Goal: Transaction & Acquisition: Purchase product/service

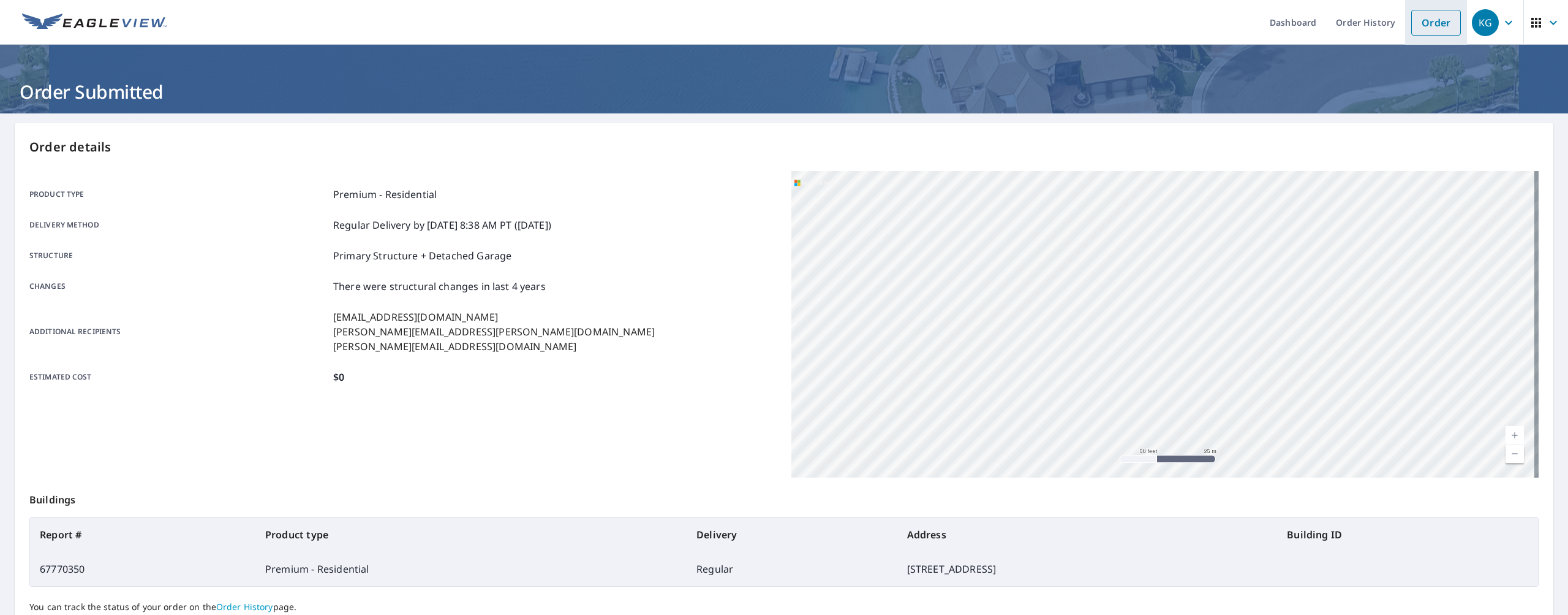
click at [1405, 29] on li "Order" at bounding box center [1436, 22] width 62 height 45
click at [1420, 35] on li "Order" at bounding box center [1436, 22] width 62 height 45
click at [1441, 31] on link "Order" at bounding box center [1436, 23] width 50 height 26
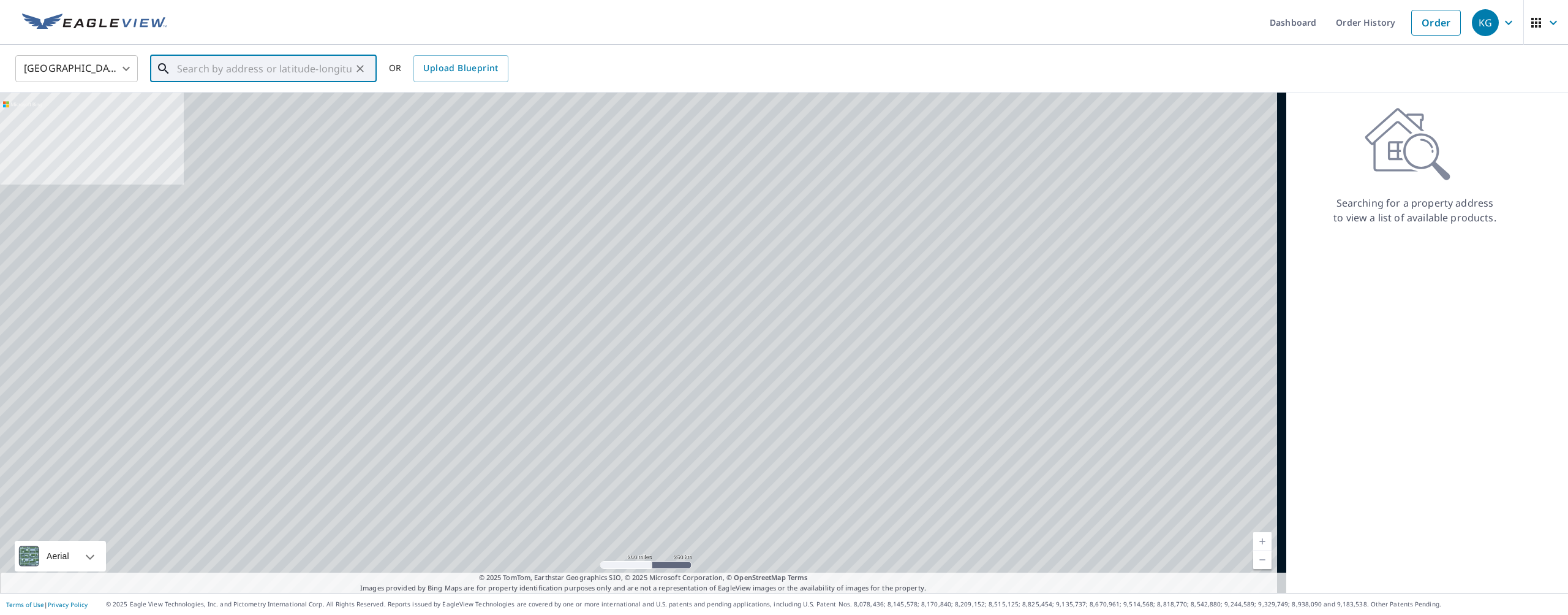
click at [271, 58] on input "text" at bounding box center [264, 69] width 174 height 34
paste input "[STREET_ADDRESS] • [PERSON_NAME][GEOGRAPHIC_DATA]"
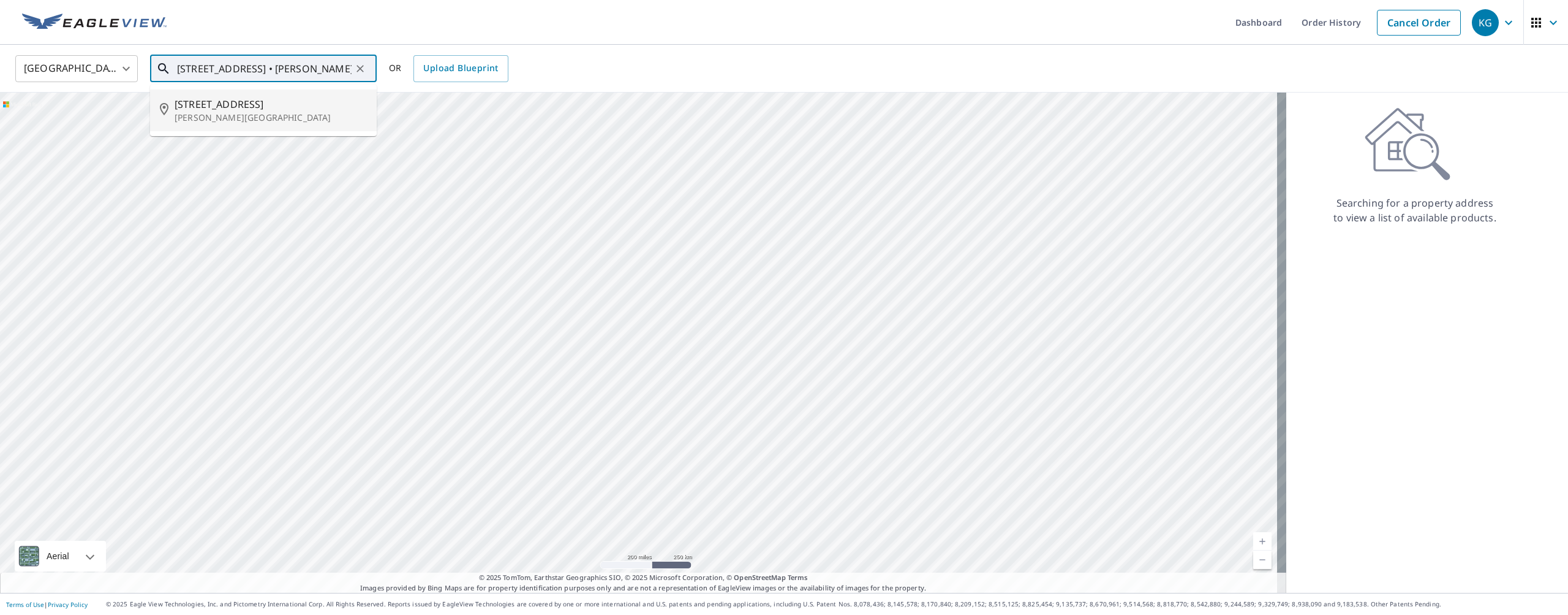
click at [211, 102] on span "[STREET_ADDRESS]" at bounding box center [271, 104] width 192 height 14
type input "[STREET_ADDRESS][PERSON_NAME]"
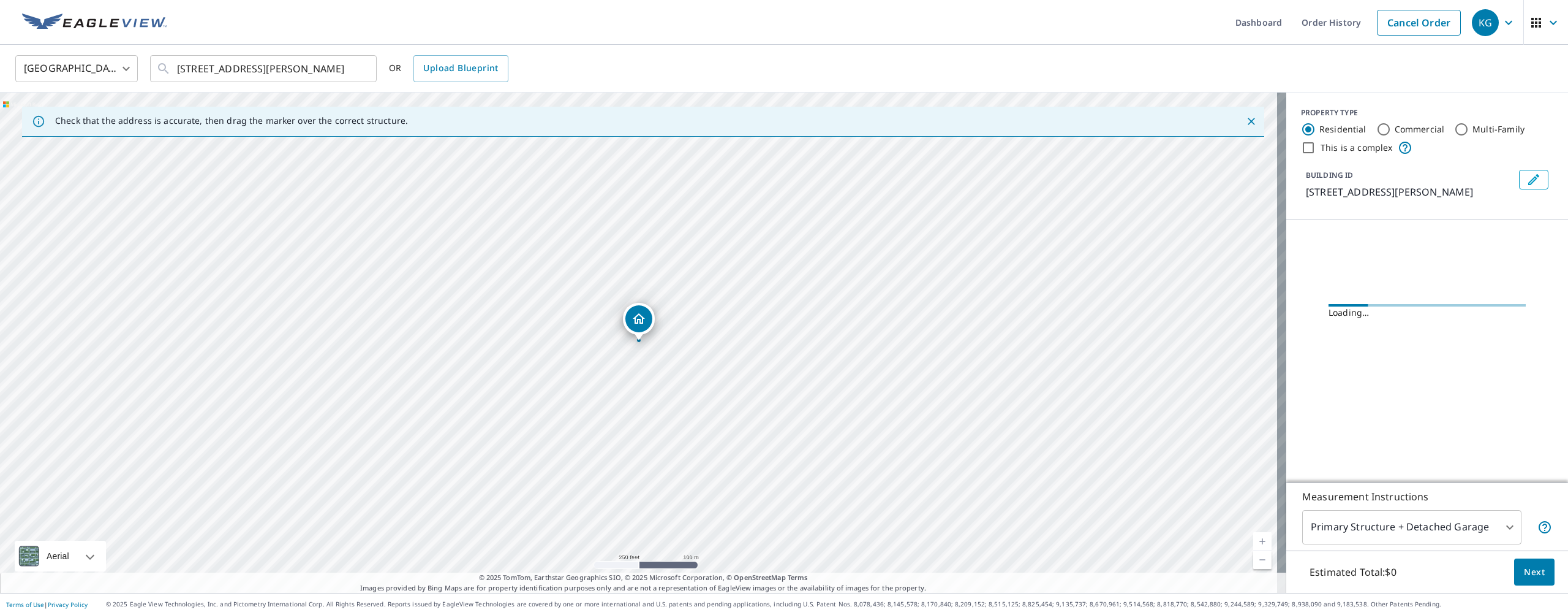
click at [1533, 591] on div "Estimated Total: $0 Next" at bounding box center [1427, 572] width 281 height 43
click at [1531, 579] on button "Next" at bounding box center [1534, 572] width 40 height 27
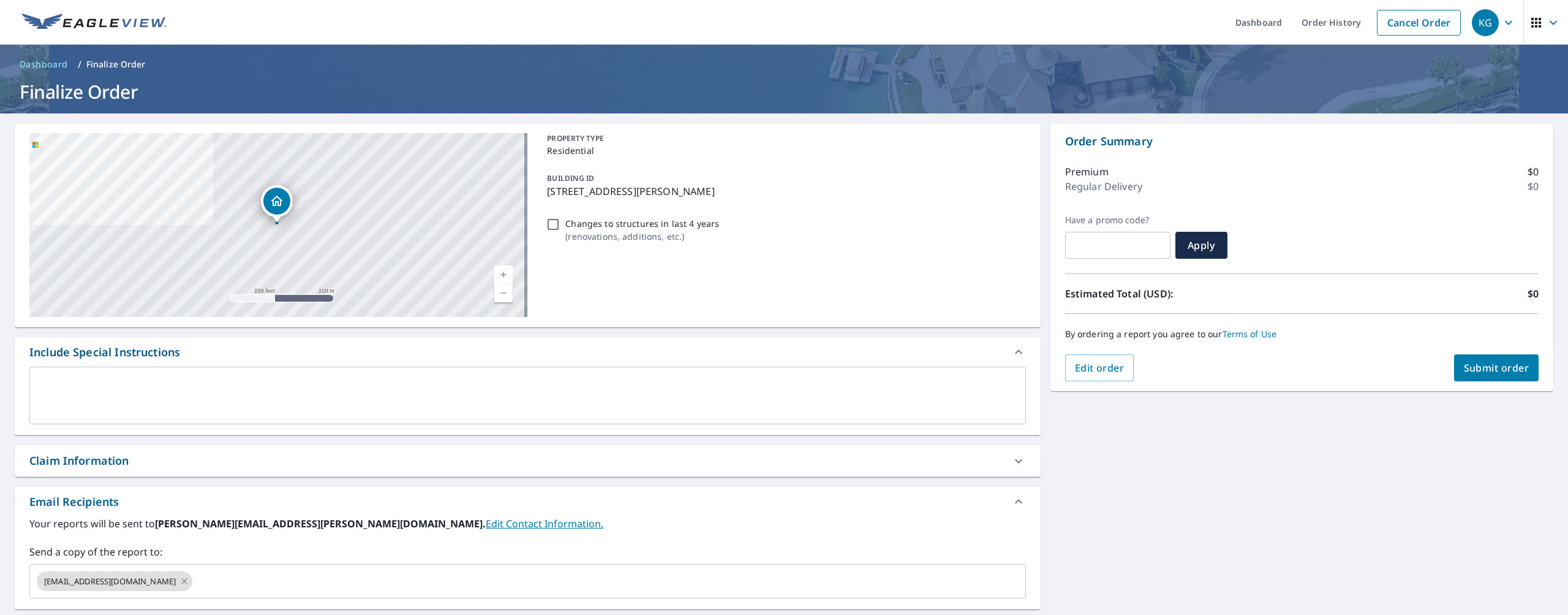
click at [195, 485] on div "[STREET_ADDRESS][PERSON_NAME] Aerial Road A standard road map Aerial A detailed…" at bounding box center [527, 422] width 1026 height 600
click at [195, 467] on div "Claim Information" at bounding box center [516, 461] width 974 height 17
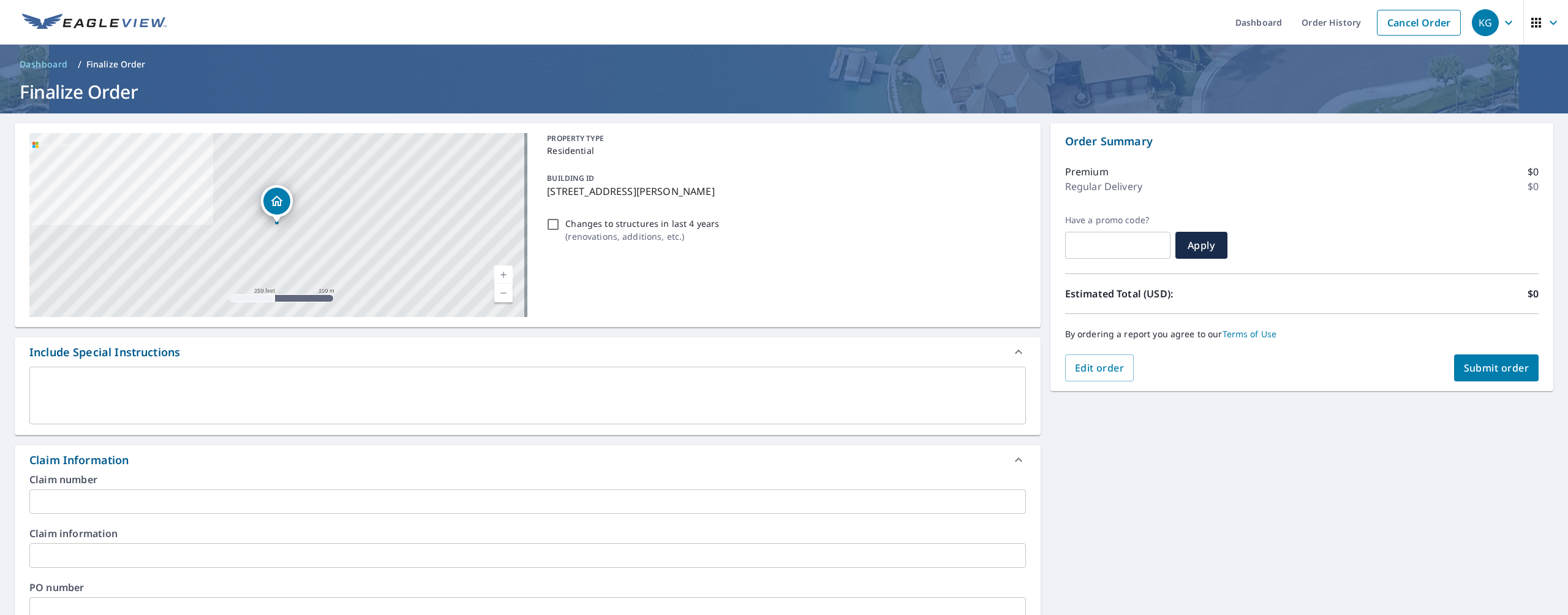
click at [131, 507] on input "text" at bounding box center [528, 501] width 997 height 24
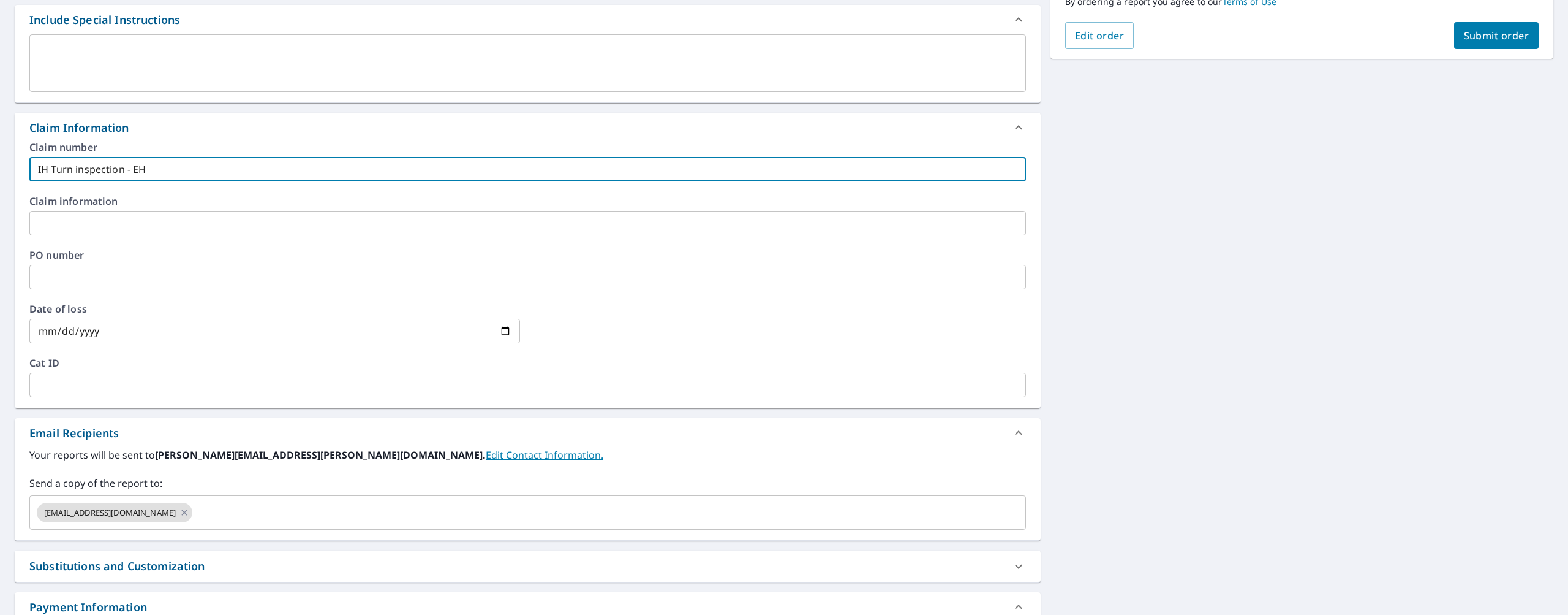
scroll to position [404, 0]
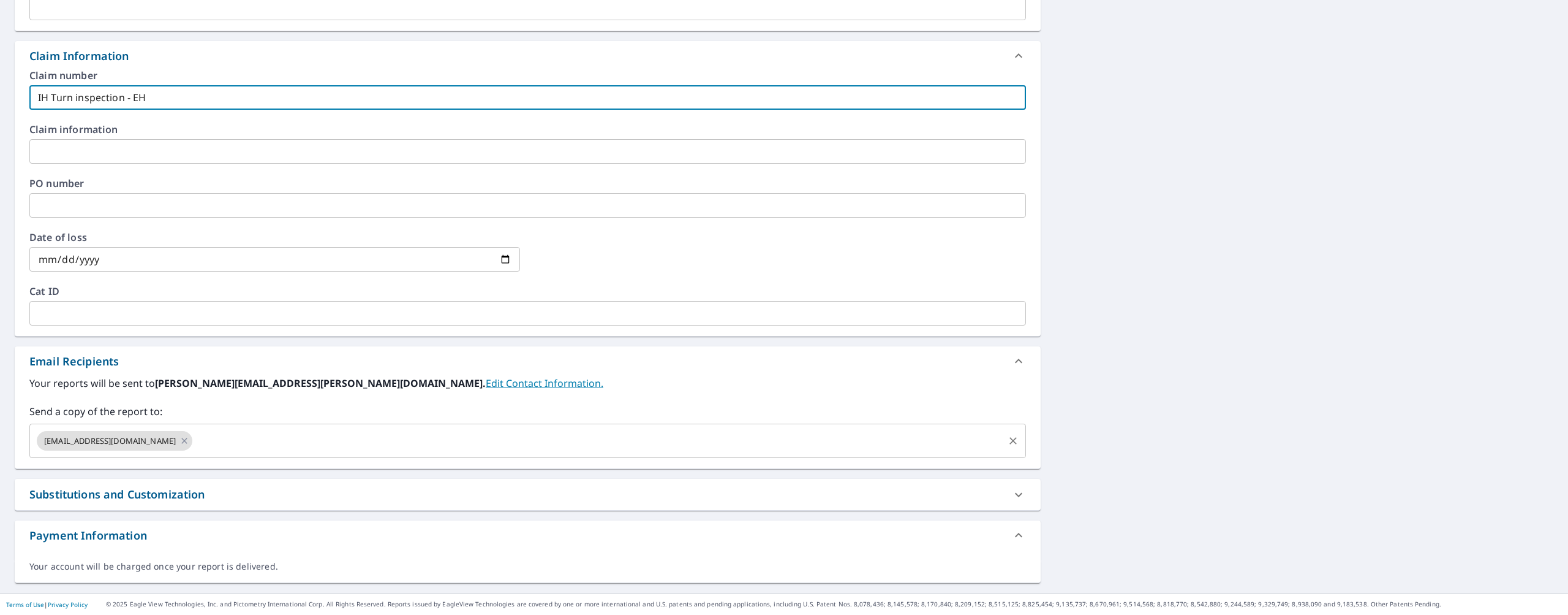
type input "IH Turn inspection - EH"
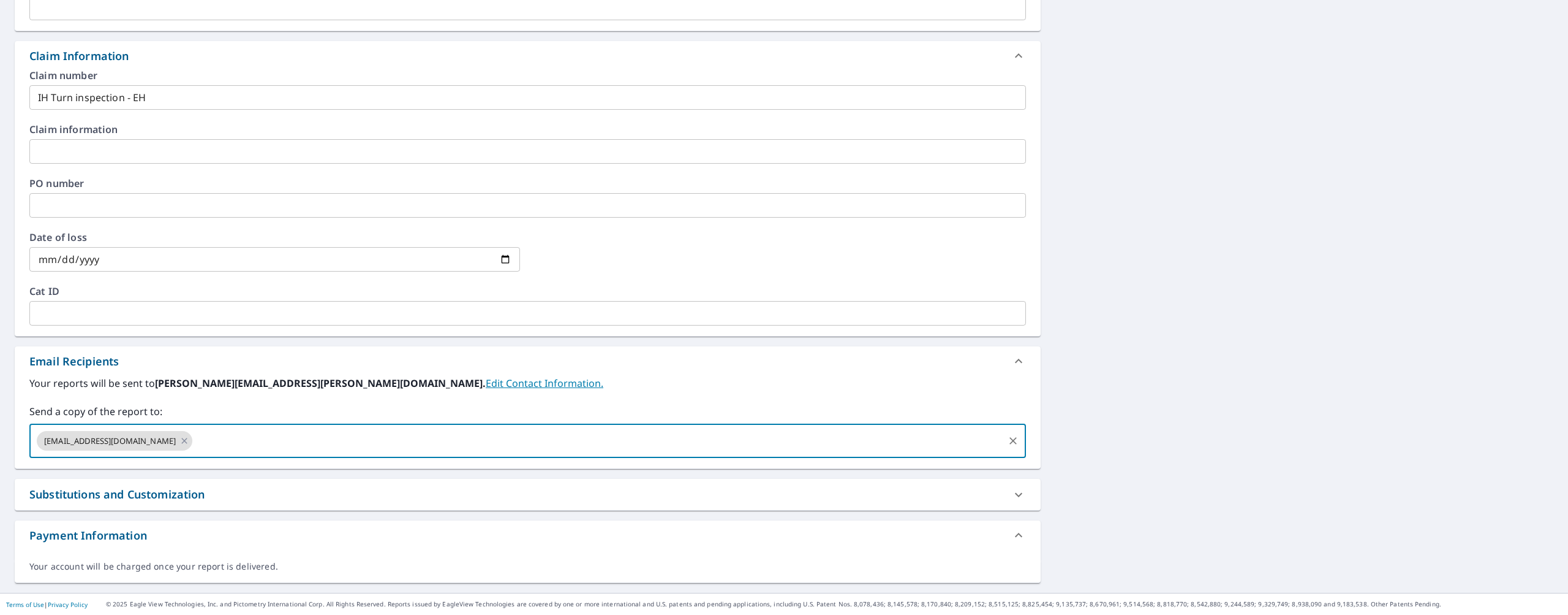
paste input "[PERSON_NAME][EMAIL_ADDRESS][PERSON_NAME][DOMAIN_NAME]"
type input "[PERSON_NAME][EMAIL_ADDRESS][PERSON_NAME][DOMAIN_NAME]"
paste input "[PERSON_NAME][EMAIL_ADDRESS][DOMAIN_NAME]"
type input "[PERSON_NAME][EMAIL_ADDRESS][DOMAIN_NAME]"
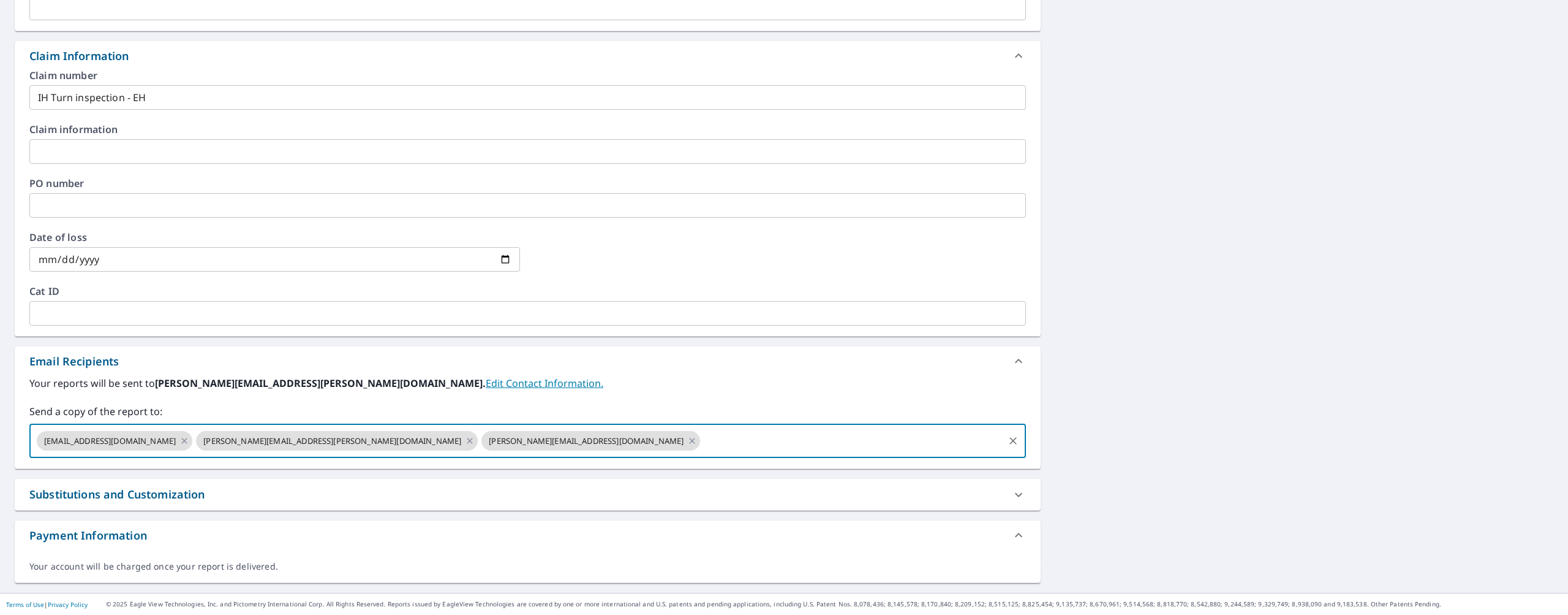
drag, startPoint x: 557, startPoint y: 392, endPoint x: 564, endPoint y: 427, distance: 35.7
click at [557, 393] on div "Your reports will be sent to [PERSON_NAME][EMAIL_ADDRESS][PERSON_NAME][DOMAIN_N…" at bounding box center [528, 417] width 997 height 82
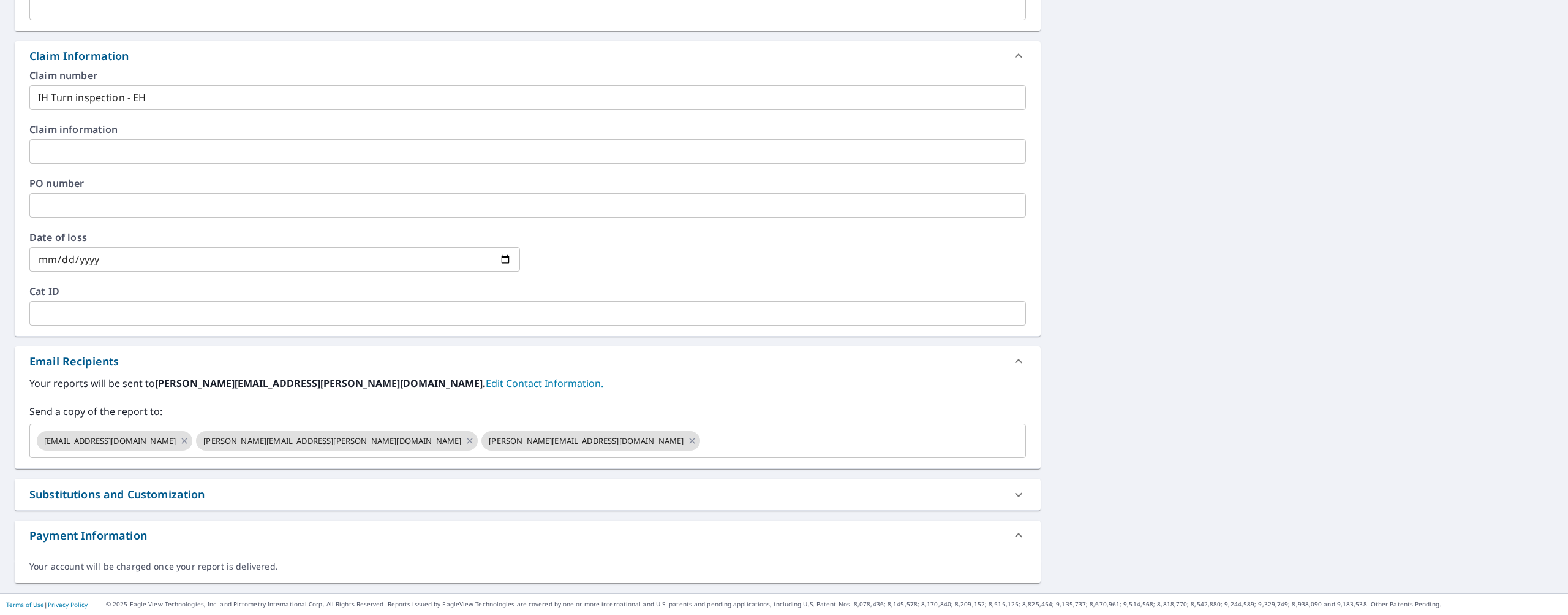
scroll to position [0, 0]
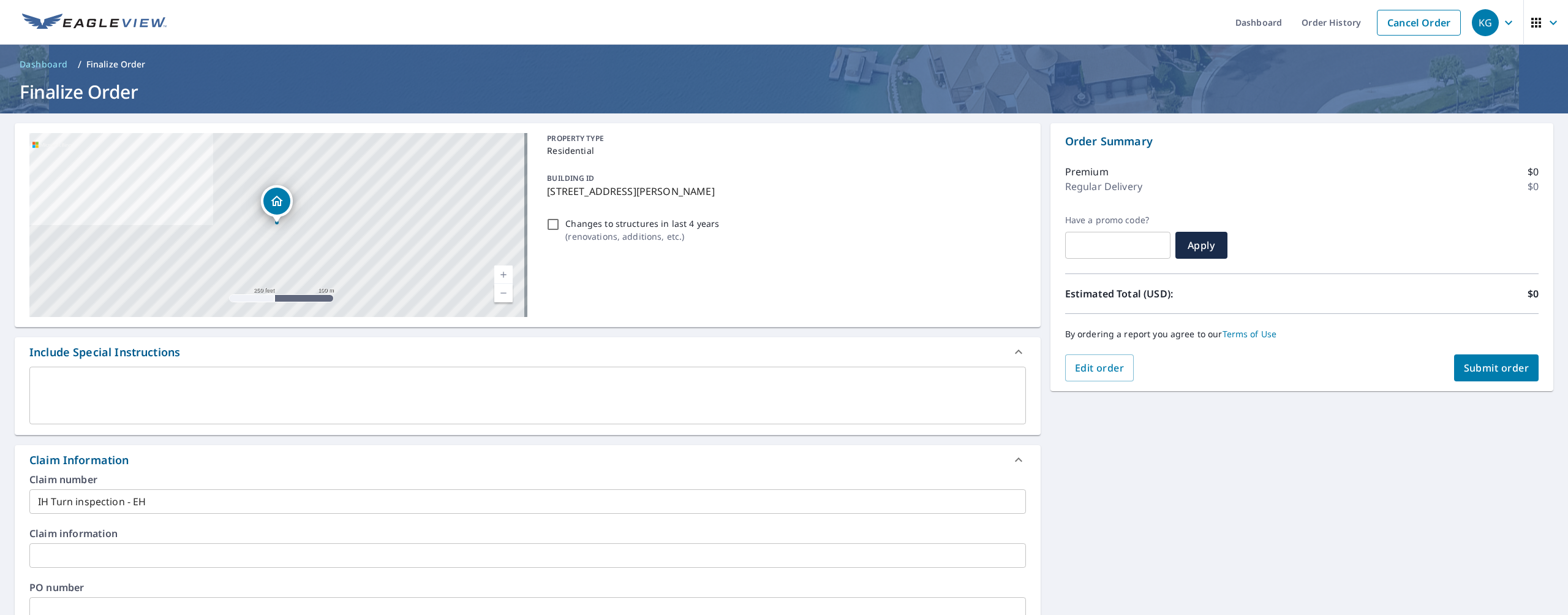
click at [633, 238] on p "( renovations, additions, etc. )" at bounding box center [642, 236] width 154 height 13
click at [561, 231] on input "Changes to structures in last 4 years ( renovations, additions, etc. )" at bounding box center [553, 224] width 14 height 14
checkbox input "true"
click at [643, 214] on div "Changes to structures in last 4 years ( renovations, additions, etc. )" at bounding box center [783, 230] width 483 height 33
click at [1479, 374] on button "Submit order" at bounding box center [1496, 368] width 85 height 27
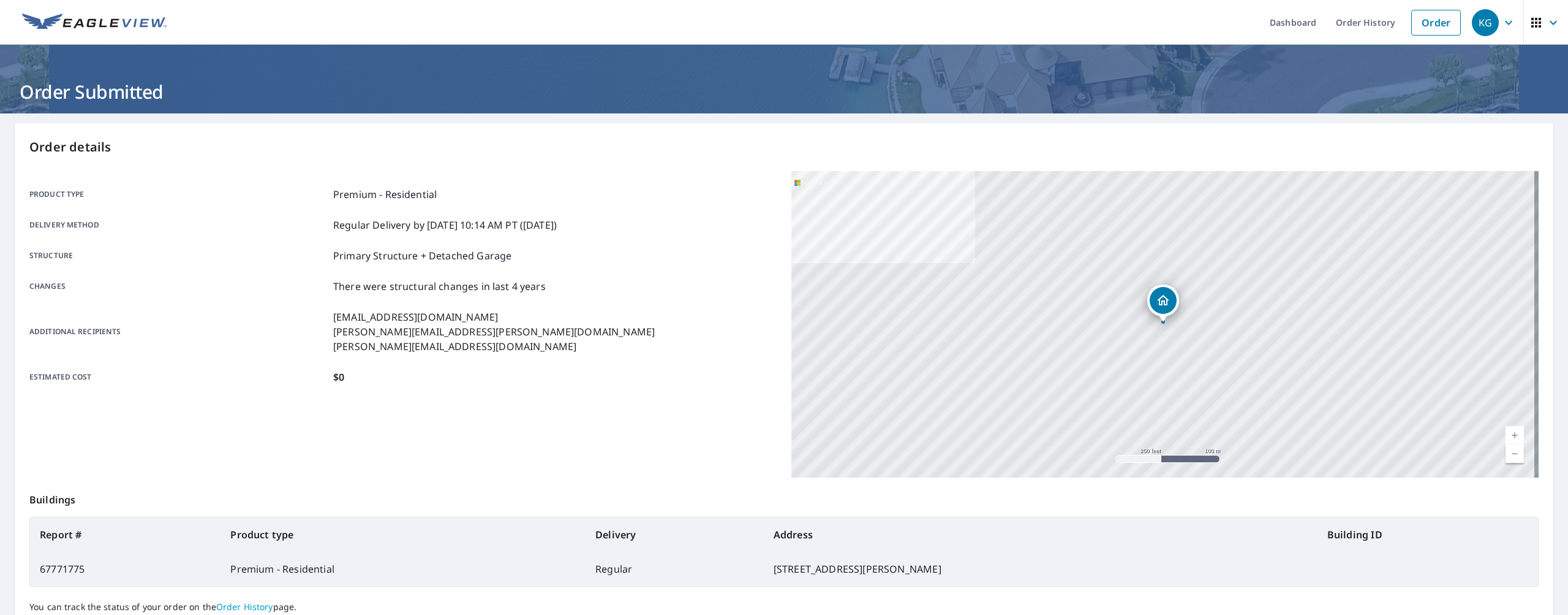
scroll to position [97, 0]
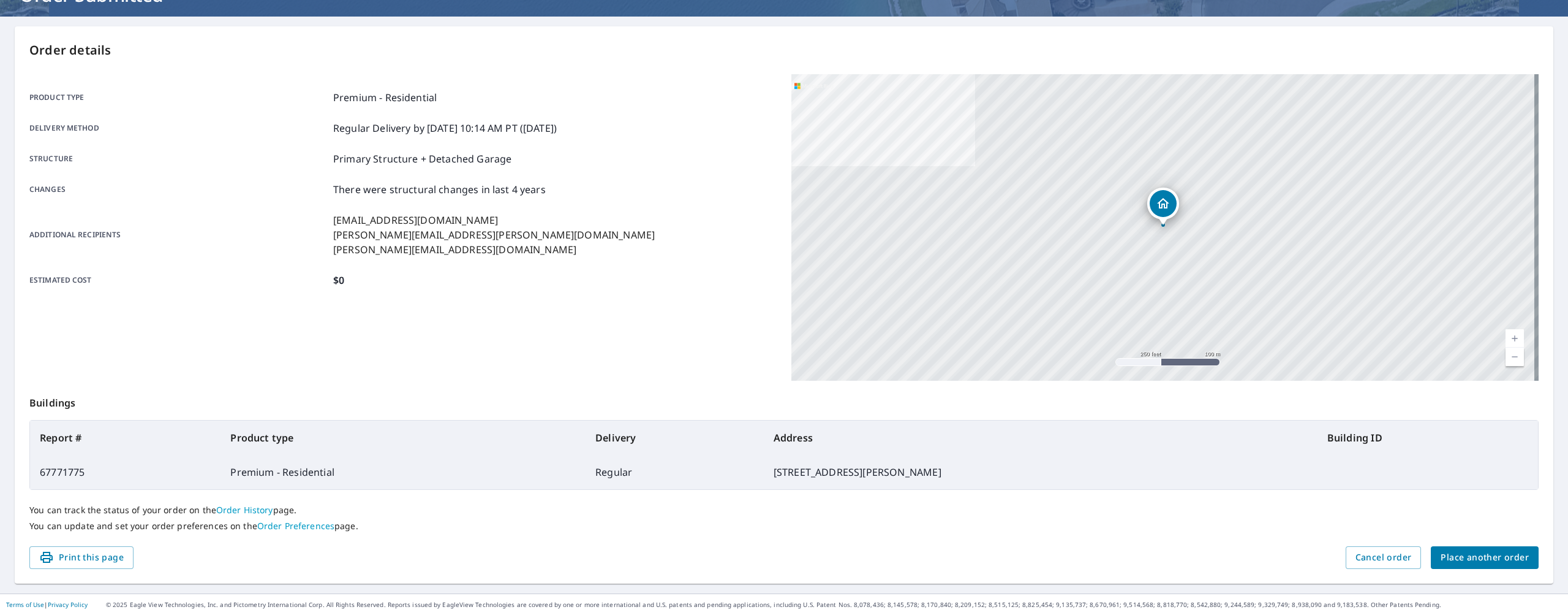
click at [764, 468] on td "[STREET_ADDRESS][PERSON_NAME]" at bounding box center [1040, 472] width 554 height 34
drag, startPoint x: 707, startPoint y: 471, endPoint x: 938, endPoint y: 478, distance: 231.1
click at [938, 478] on td "[STREET_ADDRESS][PERSON_NAME]" at bounding box center [1040, 472] width 554 height 34
copy td "[STREET_ADDRESS][PERSON_NAME]"
